Goal: Task Accomplishment & Management: Manage account settings

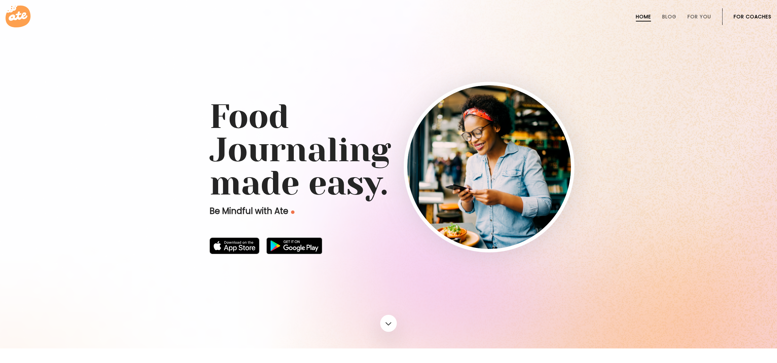
click at [746, 16] on link "For Coaches" at bounding box center [752, 17] width 38 height 6
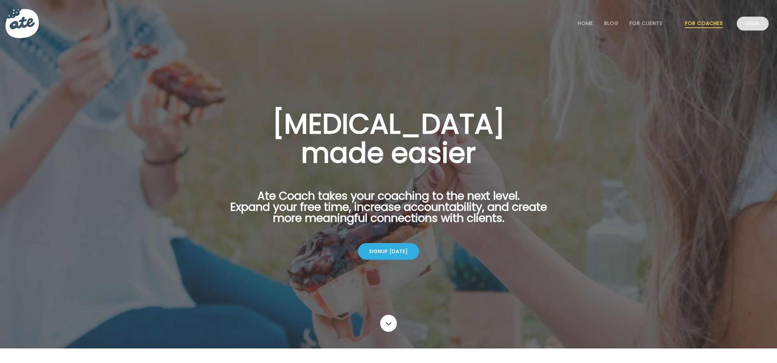
click at [740, 21] on link "Login" at bounding box center [753, 24] width 32 height 14
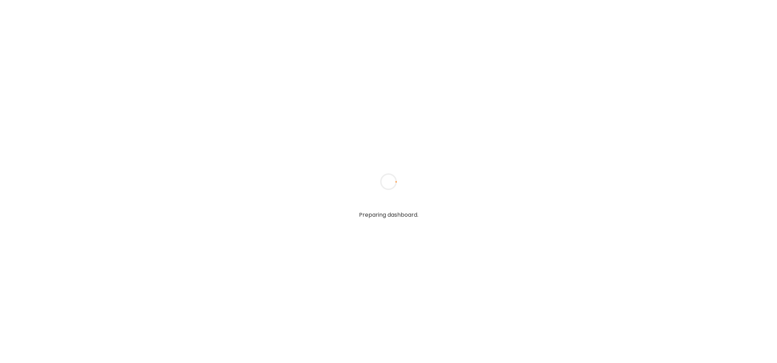
type input "**********"
type textarea "**********"
type input "**********"
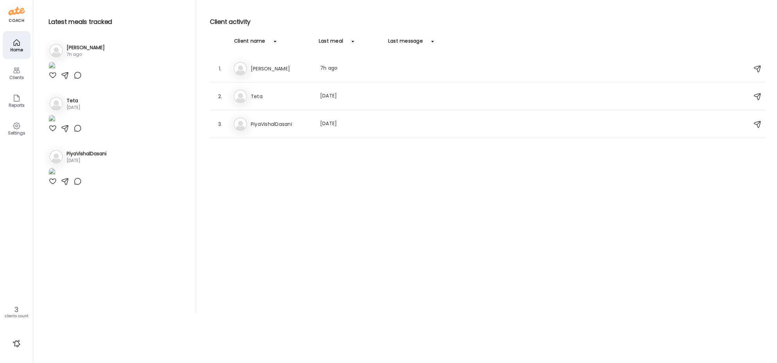
scroll to position [208, 0]
click at [80, 157] on h3 "PiyaVishalDasani" at bounding box center [87, 153] width 40 height 7
click at [264, 122] on h3 "PiyaVishalDasani" at bounding box center [281, 124] width 61 height 8
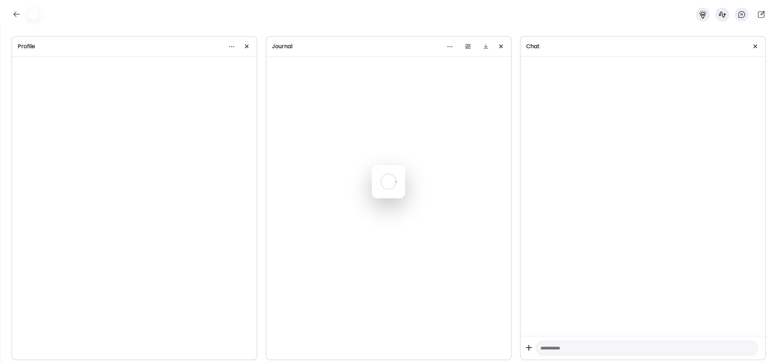
click at [372, 165] on div at bounding box center [388, 181] width 33 height 33
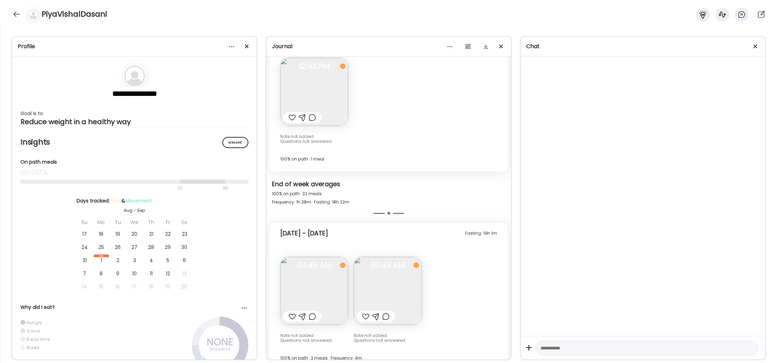
scroll to position [2038, 0]
click at [16, 12] on div at bounding box center [16, 14] width 11 height 11
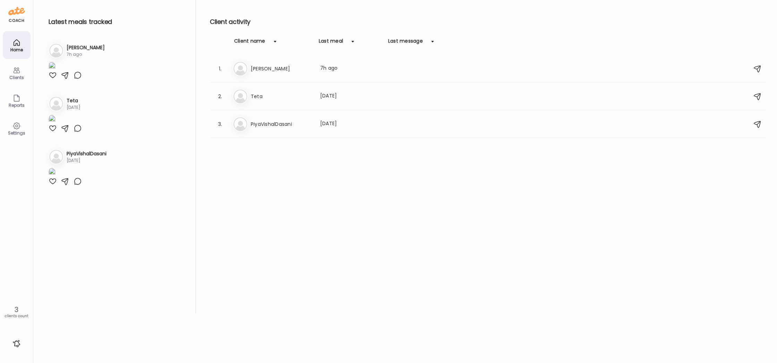
click at [77, 157] on h3 "PiyaVishalDasani" at bounding box center [87, 153] width 40 height 7
click at [10, 71] on div "Clients" at bounding box center [17, 73] width 28 height 28
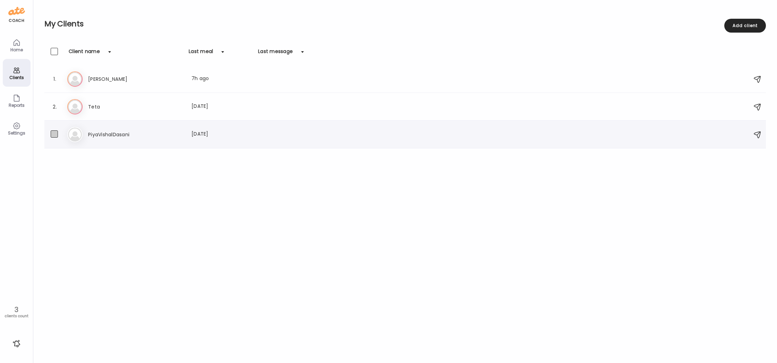
click at [59, 135] on label at bounding box center [61, 134] width 21 height 9
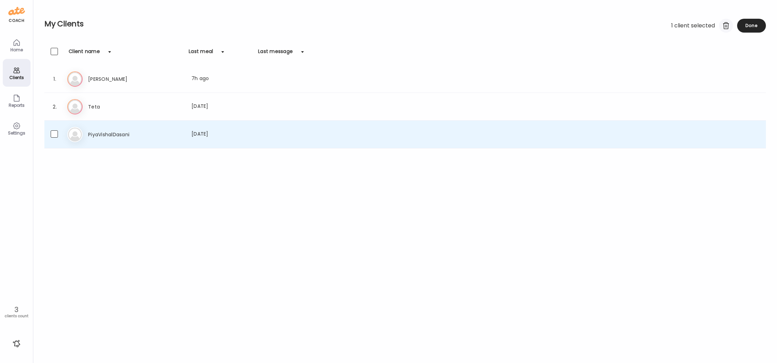
click at [722, 24] on div at bounding box center [726, 26] width 14 height 14
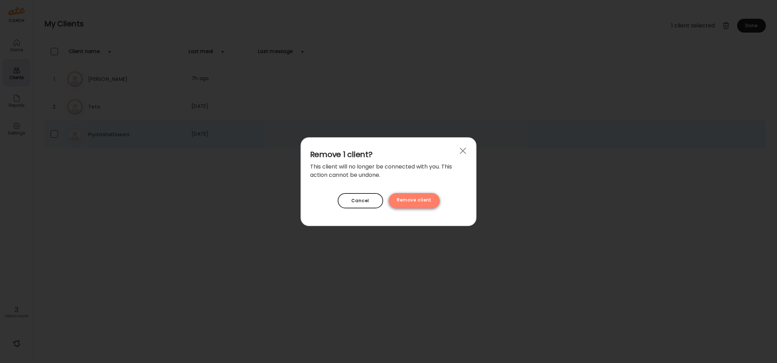
click at [424, 203] on div "Remove client" at bounding box center [413, 200] width 51 height 15
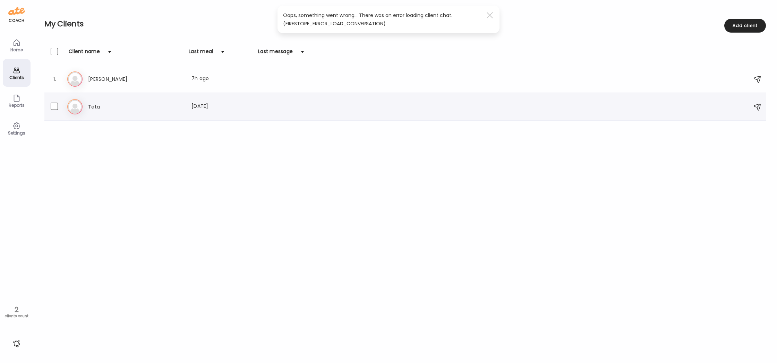
click at [114, 108] on h3 "Teta" at bounding box center [118, 107] width 61 height 8
click at [372, 165] on div at bounding box center [388, 181] width 33 height 33
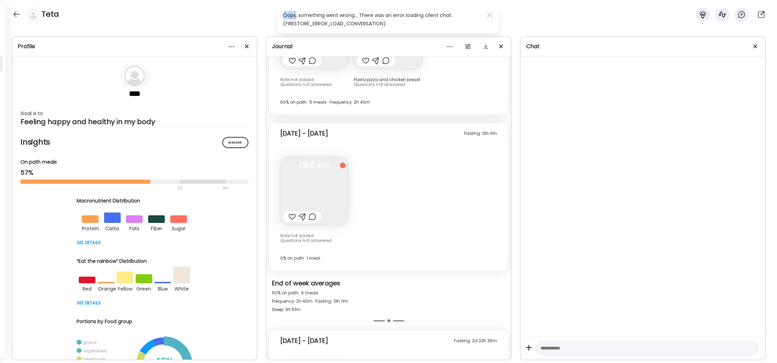
scroll to position [2599, 0]
